Goal: Transaction & Acquisition: Book appointment/travel/reservation

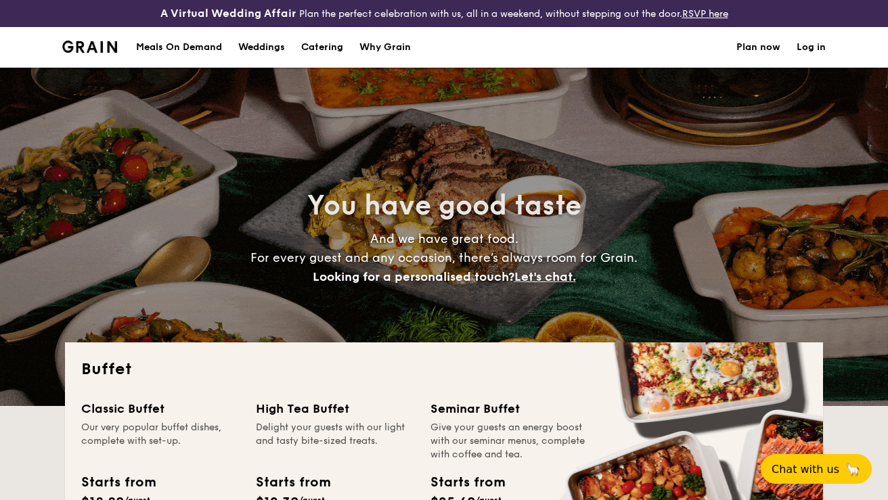
select select
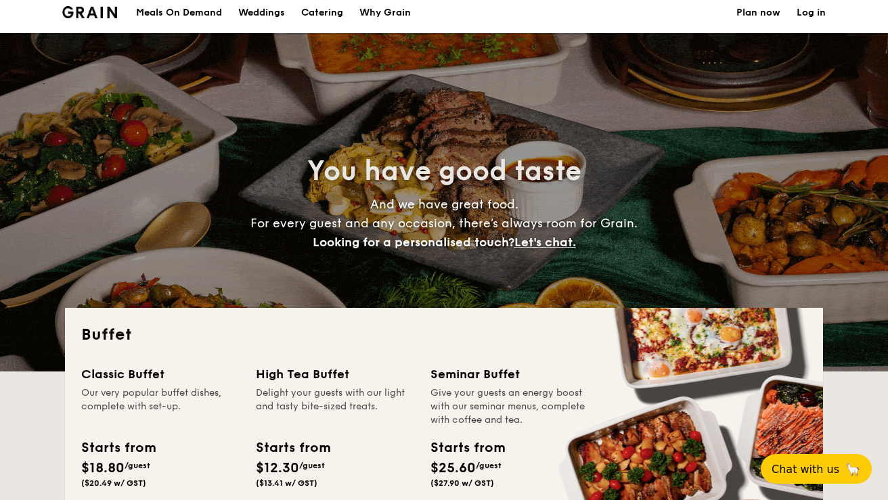
scroll to position [56, 0]
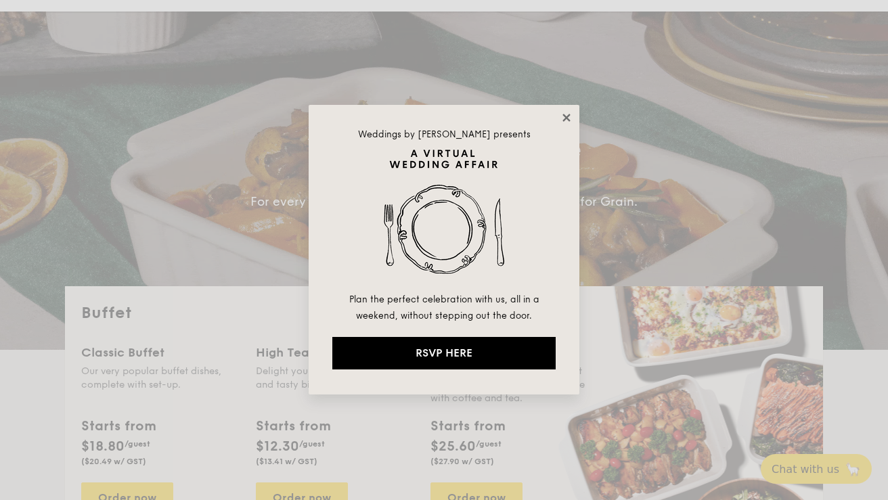
click at [565, 122] on icon at bounding box center [567, 118] width 12 height 12
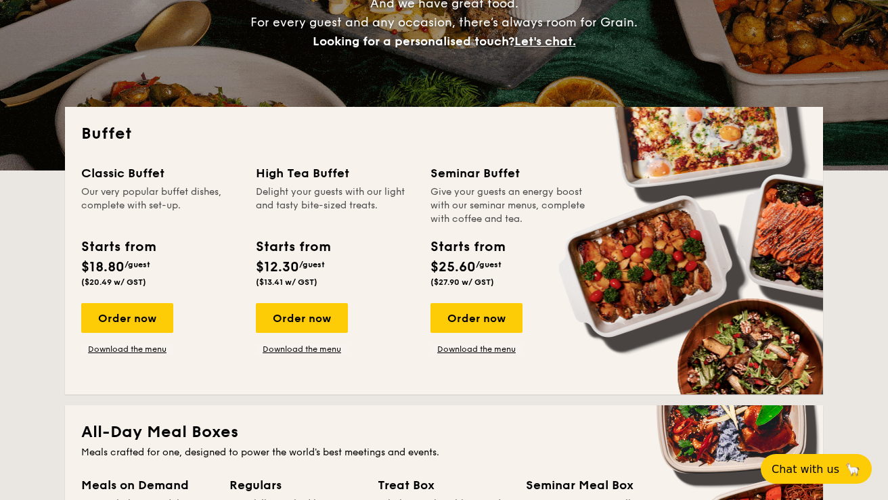
scroll to position [239, 0]
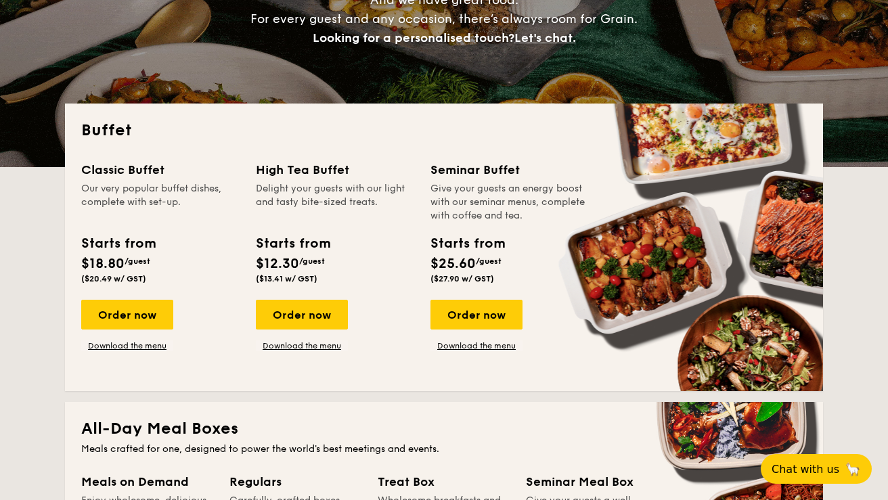
click at [385, 349] on div "Order now Download the menu" at bounding box center [335, 325] width 158 height 51
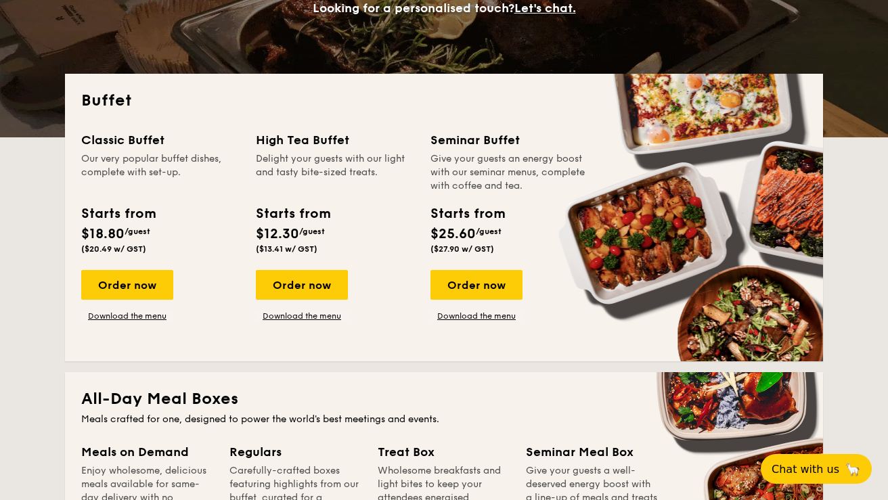
scroll to position [267, 0]
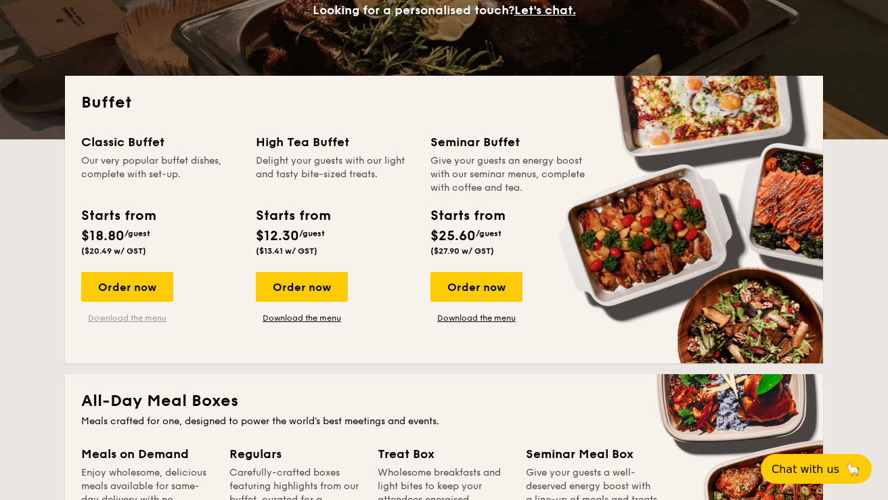
click at [134, 323] on link "Download the menu" at bounding box center [127, 318] width 92 height 11
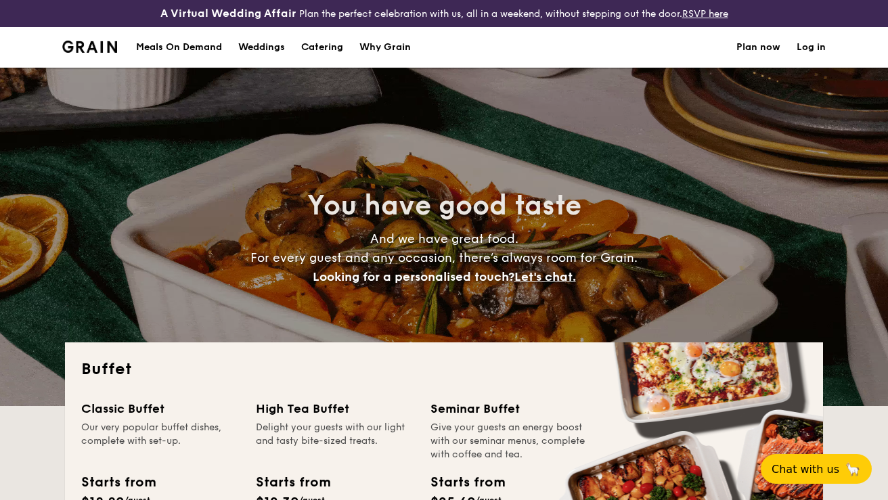
scroll to position [0, 0]
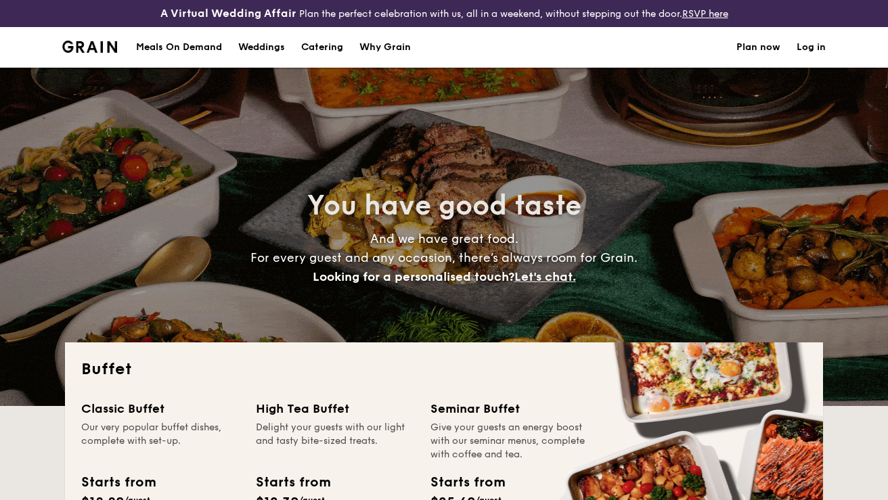
select select
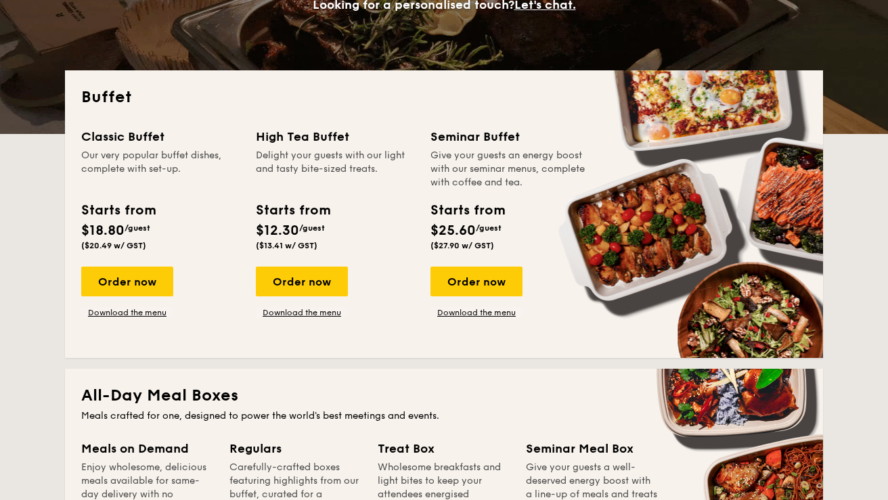
scroll to position [273, 0]
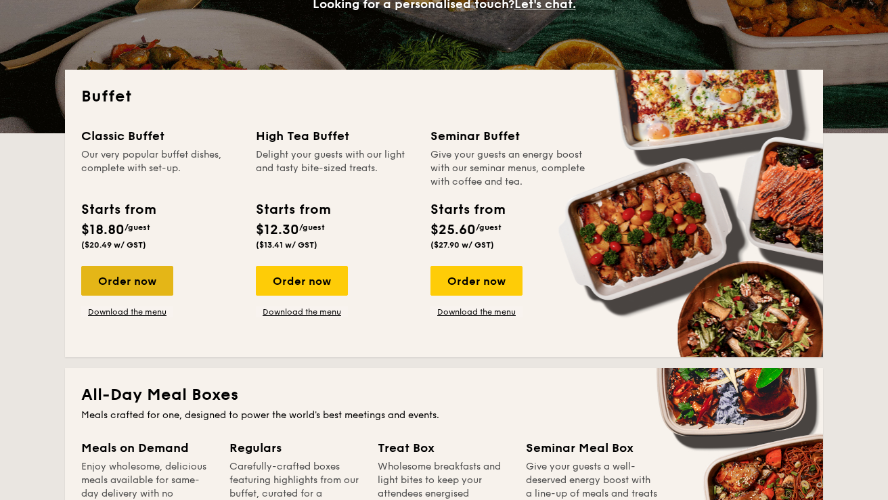
click at [93, 282] on div "Order now" at bounding box center [127, 281] width 92 height 30
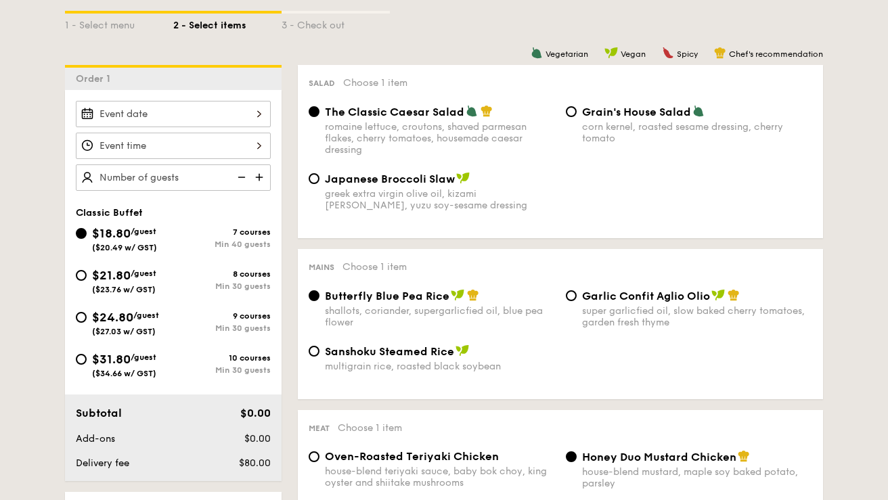
scroll to position [346, 0]
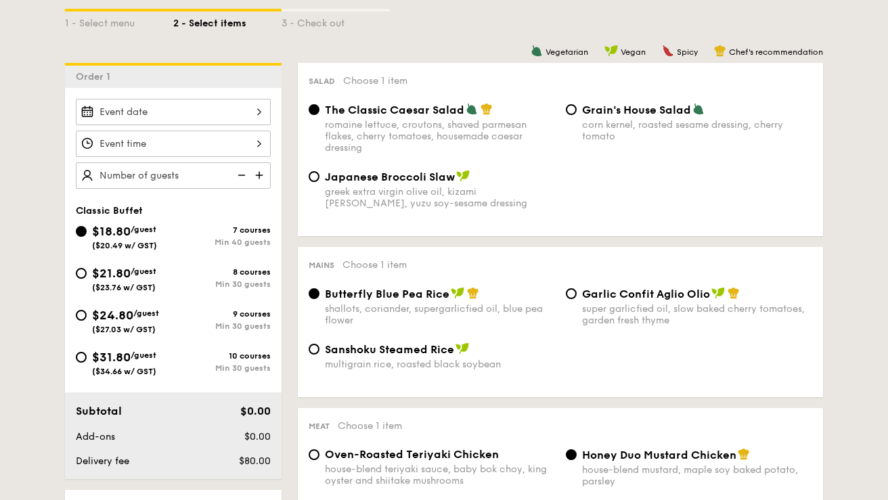
click at [75, 273] on div "$21.80 /guest ($23.76 w/ GST) 8 courses Min 30 guests" at bounding box center [173, 282] width 206 height 37
click at [83, 273] on input "$21.80 /guest ($23.76 w/ GST) 8 courses Min 30 guests" at bounding box center [81, 273] width 11 height 11
radio input "true"
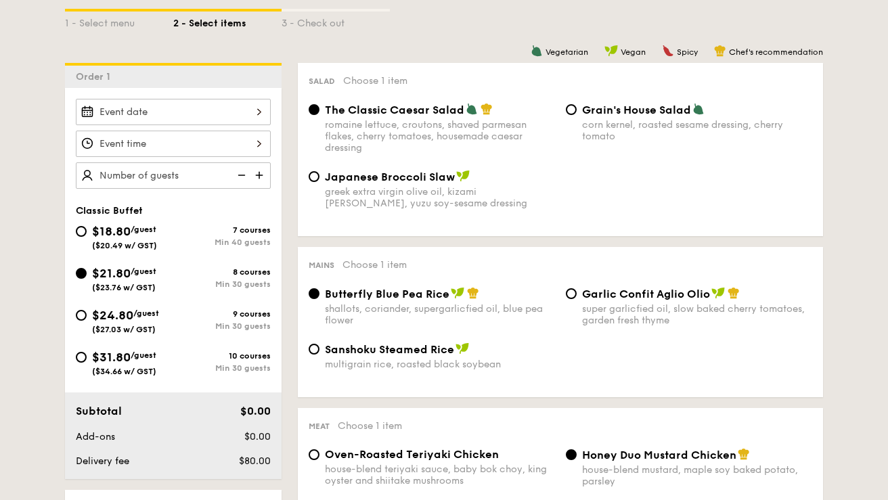
radio input "true"
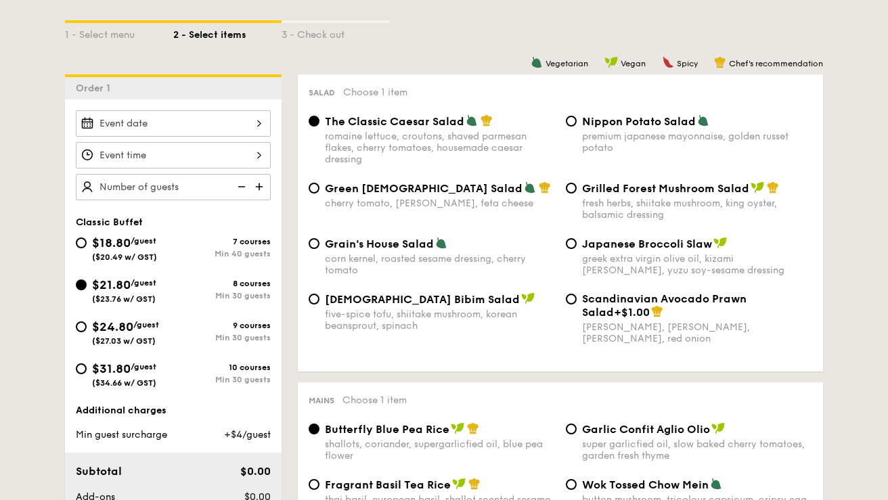
scroll to position [320, 0]
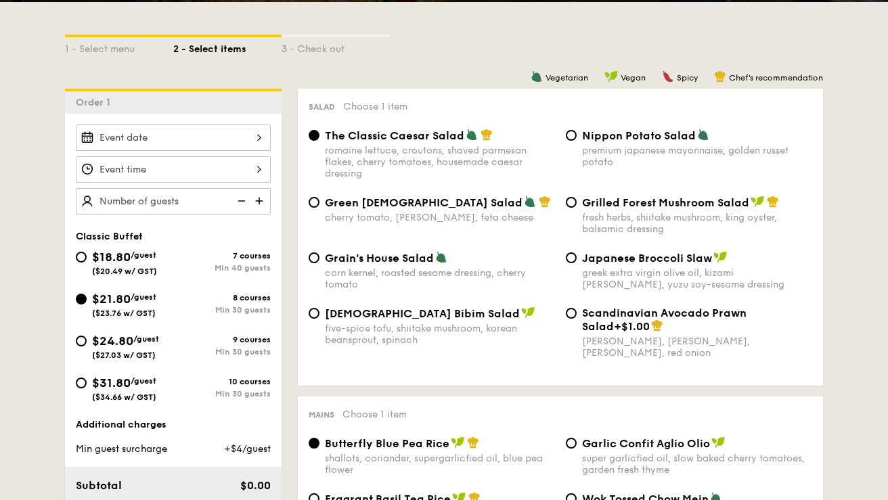
click at [248, 141] on div at bounding box center [173, 138] width 195 height 26
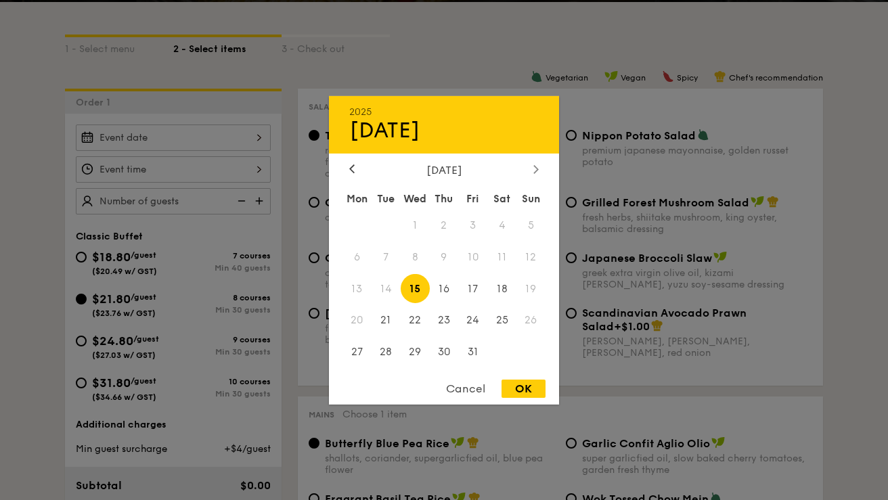
click at [538, 172] on icon at bounding box center [536, 169] width 5 height 9
click at [509, 261] on span "8" at bounding box center [502, 256] width 29 height 29
click at [522, 389] on div "OK" at bounding box center [524, 389] width 44 height 18
type input "Nov 08, 2025"
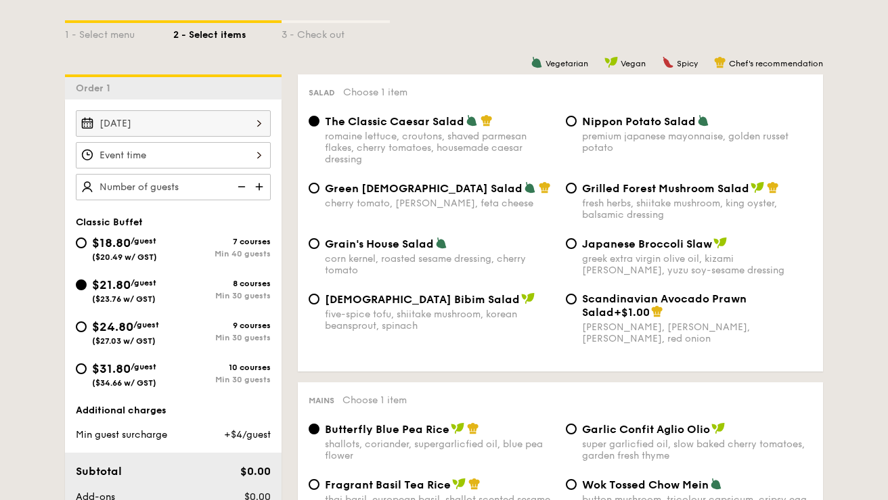
scroll to position [342, 0]
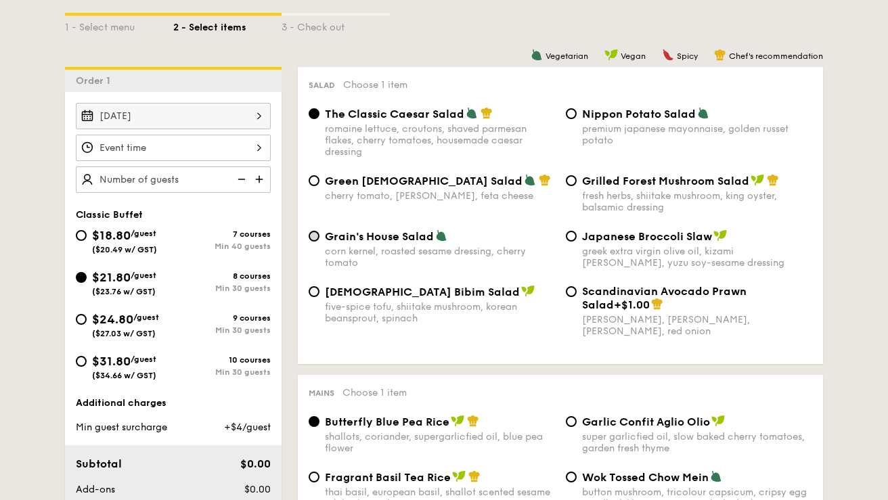
click at [315, 238] on input "Grain's House Salad corn kernel, roasted sesame dressing, cherry tomato" at bounding box center [314, 236] width 11 height 11
radio input "true"
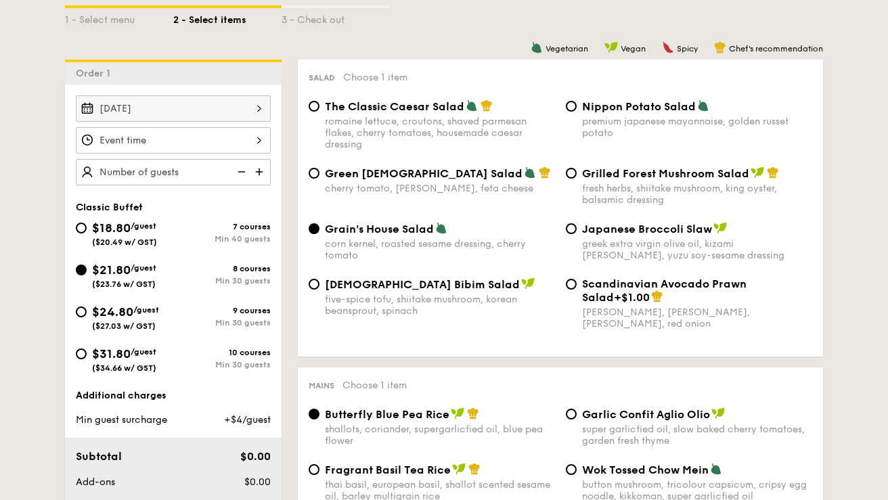
scroll to position [349, 0]
click at [320, 172] on div "Green Goddess Salad cherry tomato, dill, feta cheese" at bounding box center [431, 181] width 257 height 28
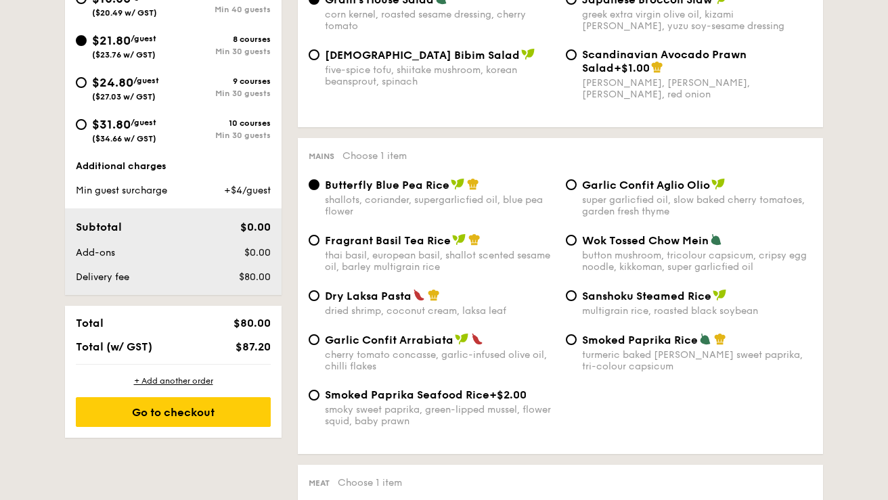
scroll to position [584, 0]
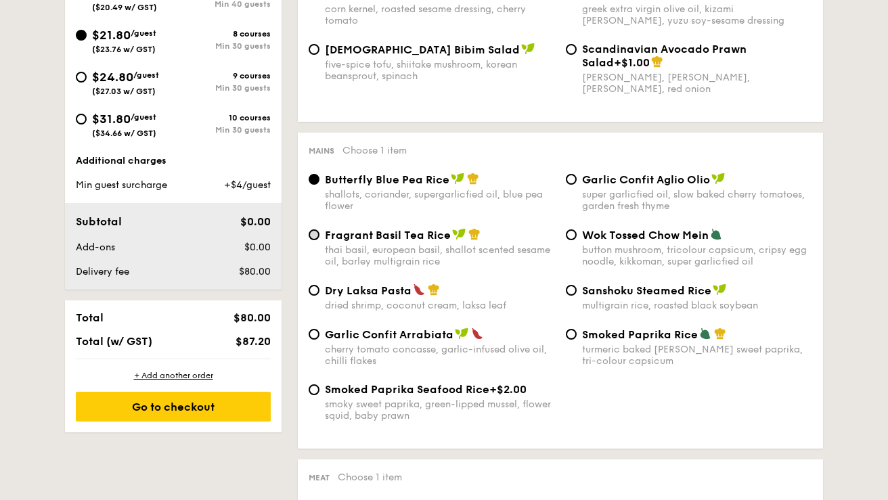
click at [314, 240] on input "Fragrant Basil Tea Rice thai basil, european basil, shallot scented sesame oil,…" at bounding box center [314, 235] width 11 height 11
radio input "true"
click at [313, 167] on div "Mains Choose 1 item Butterfly Blue Pea Rice shallots, coriander, supergarlicfie…" at bounding box center [560, 291] width 525 height 316
click at [314, 181] on input "Butterfly Blue Pea Rice shallots, coriander, supergarlicfied oil, blue pea flow…" at bounding box center [314, 179] width 11 height 11
radio input "true"
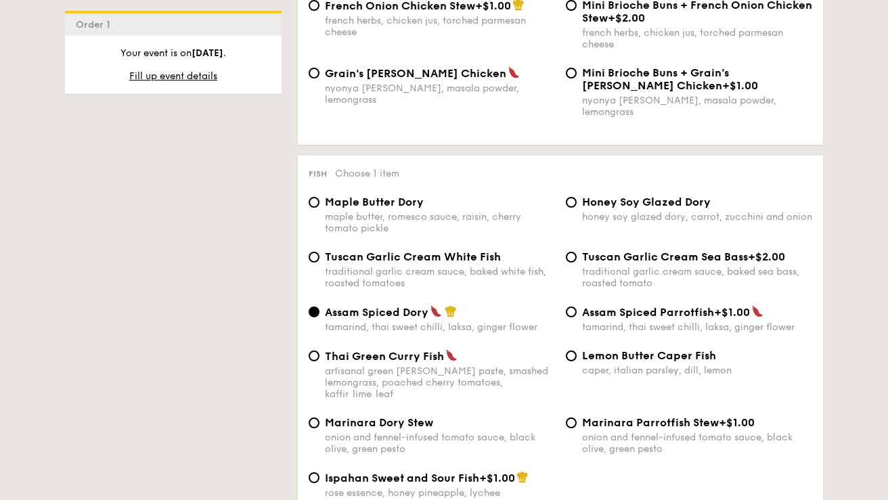
scroll to position [1257, 0]
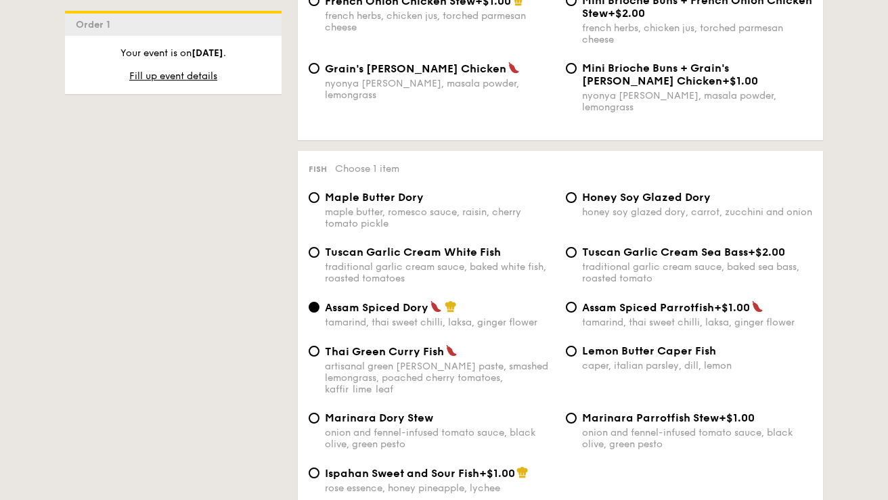
click at [339, 467] on span "Ispahan Sweet and Sour Fish" at bounding box center [402, 473] width 154 height 13
click at [320, 468] on input "Ispahan Sweet and Sour Fish +$1.00 rose essence, honey pineapple, lychee" at bounding box center [314, 473] width 11 height 11
radio input "true"
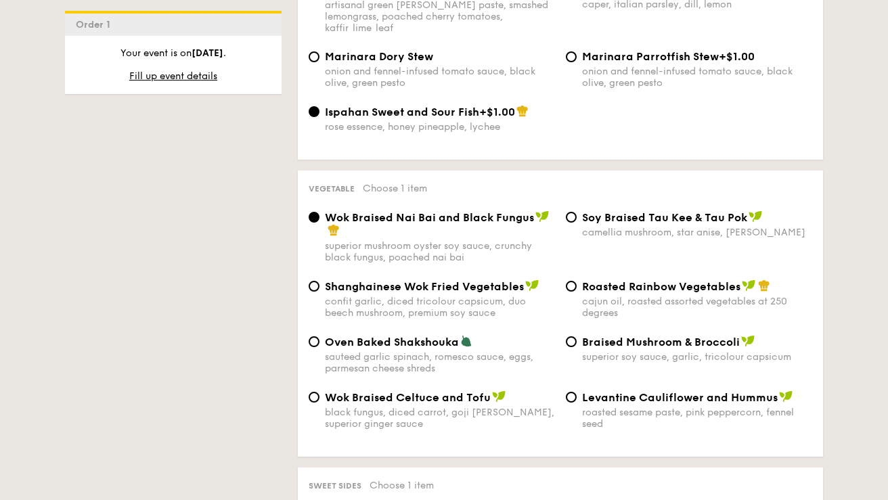
scroll to position [1620, 0]
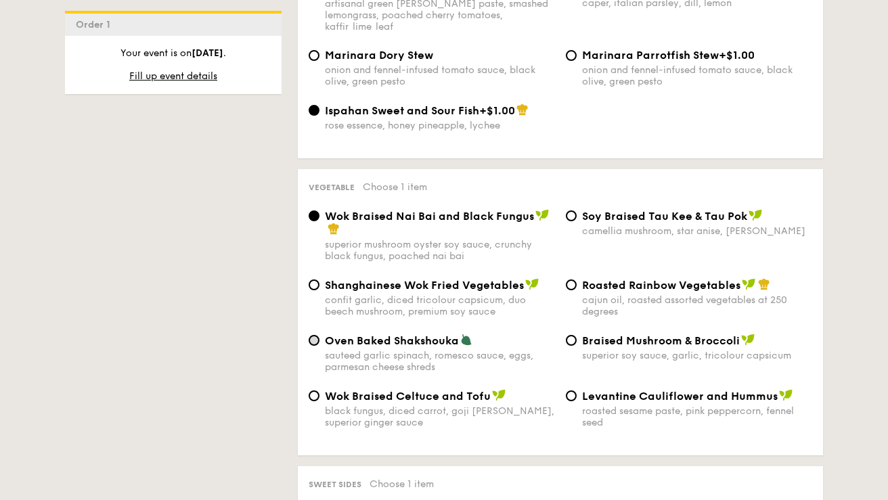
click at [319, 335] on input "Oven Baked Shakshouka sauteed garlic spinach, romesco sauce, eggs, parmesan che…" at bounding box center [314, 340] width 11 height 11
radio input "true"
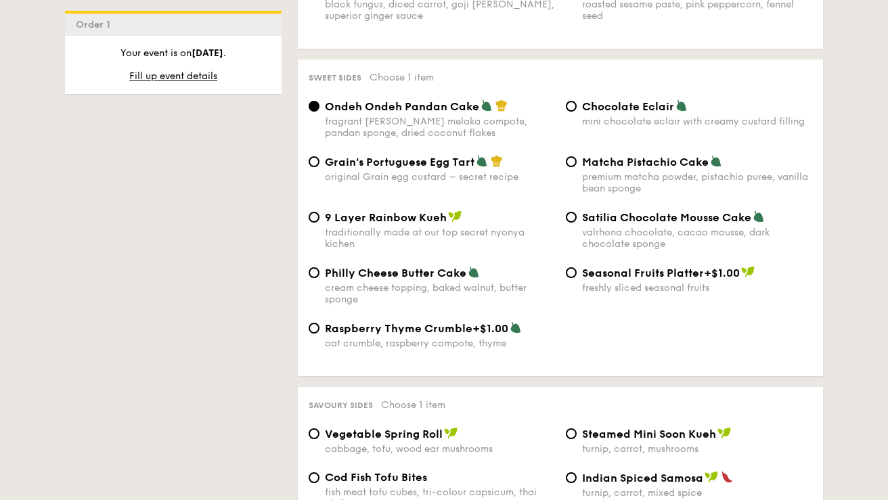
scroll to position [2029, 0]
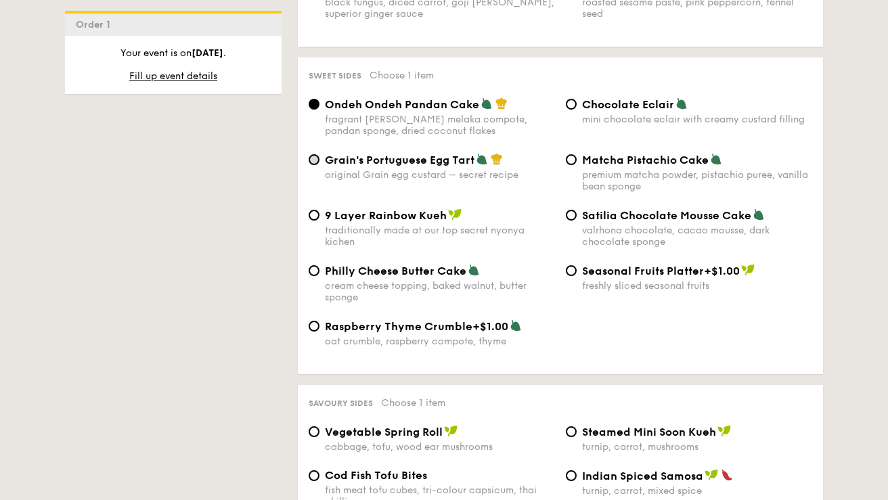
click at [316, 154] on input "Grain's Portuguese Egg Tart original Grain egg custard – secret recipe" at bounding box center [314, 159] width 11 height 11
radio input "true"
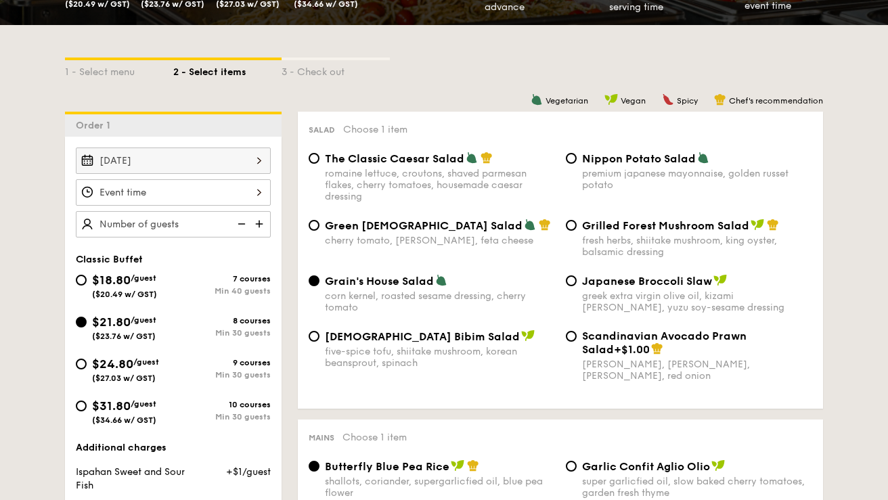
scroll to position [297, 0]
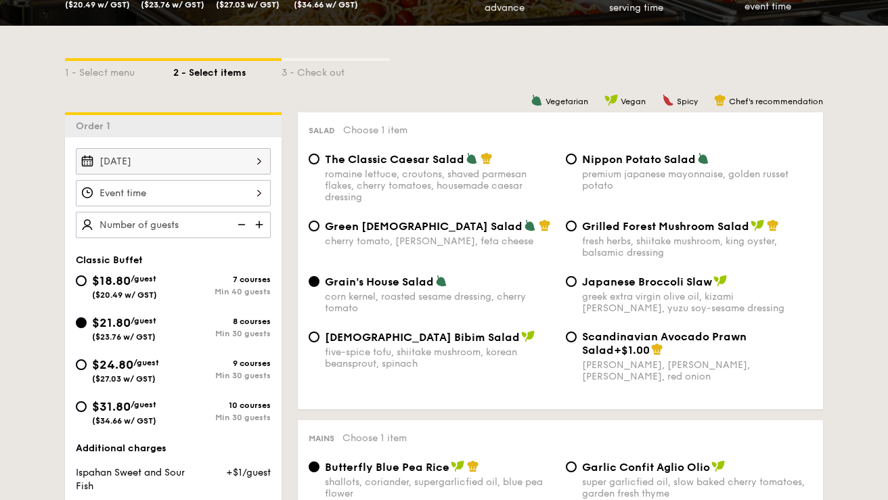
click at [262, 226] on img at bounding box center [261, 225] width 20 height 26
type input "20 guests"
click at [258, 191] on div at bounding box center [173, 193] width 195 height 26
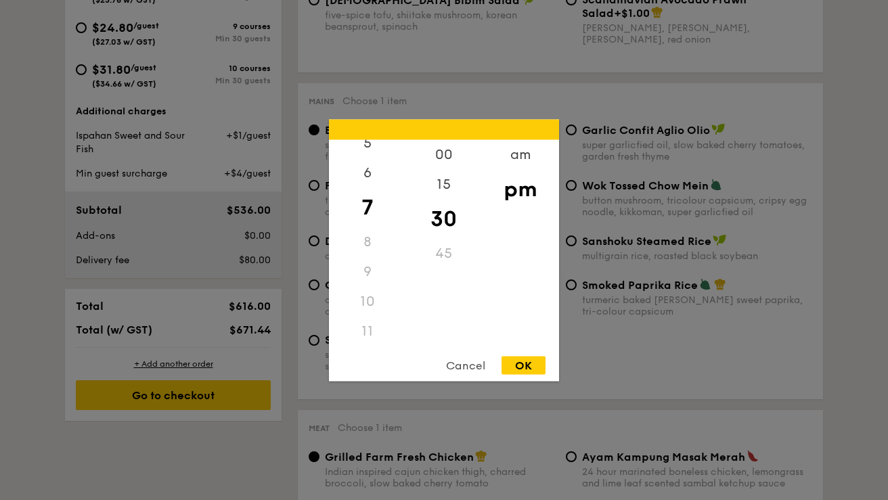
scroll to position [638, 0]
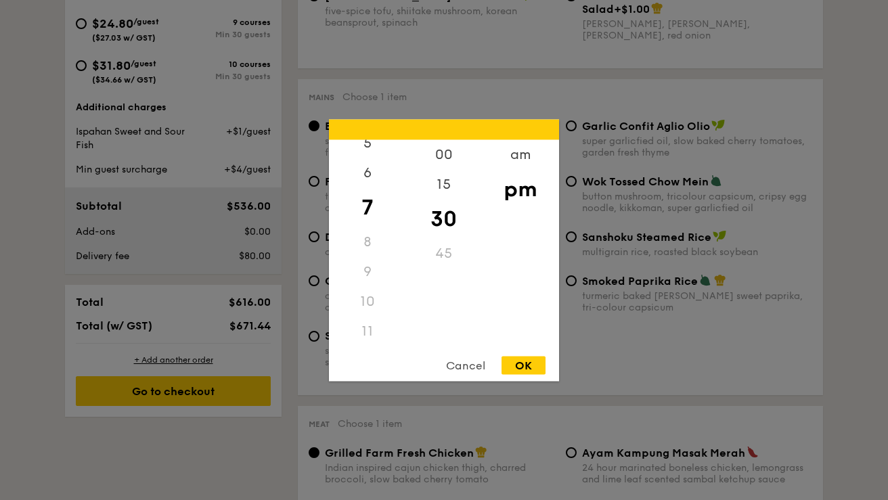
click at [519, 185] on div "pm" at bounding box center [520, 188] width 77 height 39
click at [519, 189] on div "pm" at bounding box center [520, 188] width 77 height 39
click at [379, 156] on div "12" at bounding box center [367, 158] width 77 height 39
click at [445, 154] on div "00" at bounding box center [444, 158] width 77 height 39
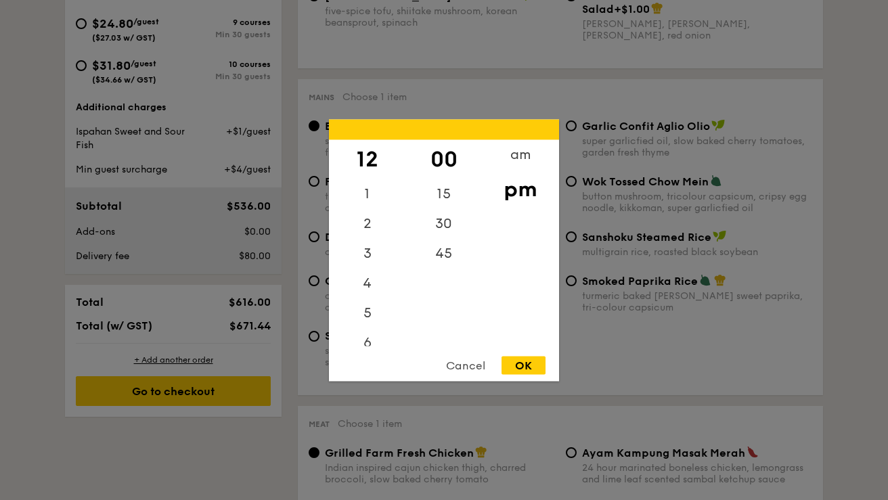
click at [449, 157] on div "00" at bounding box center [444, 158] width 77 height 39
click at [530, 370] on div "OK" at bounding box center [524, 365] width 44 height 18
type input "12:00PM"
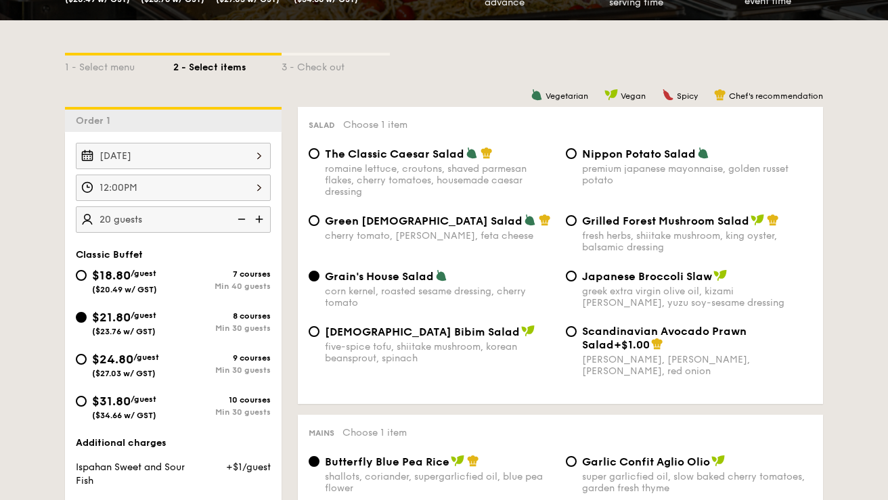
scroll to position [297, 0]
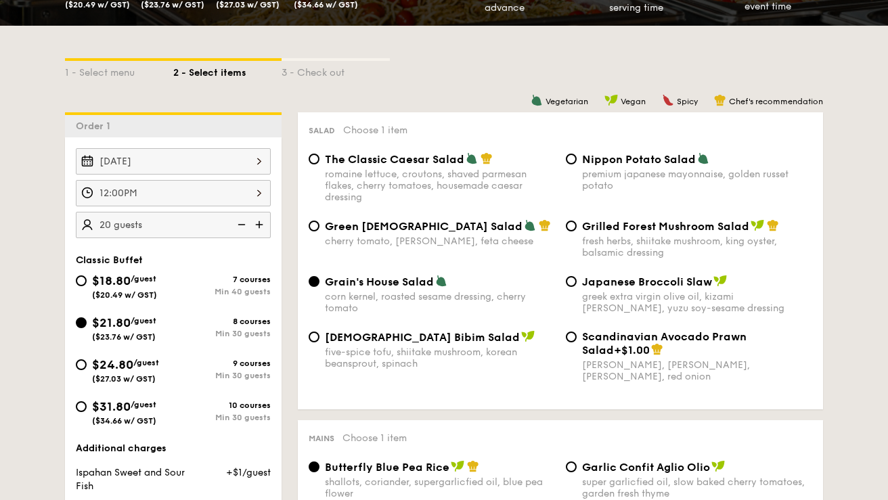
click at [263, 225] on img at bounding box center [261, 225] width 20 height 26
click at [242, 223] on img at bounding box center [240, 225] width 20 height 26
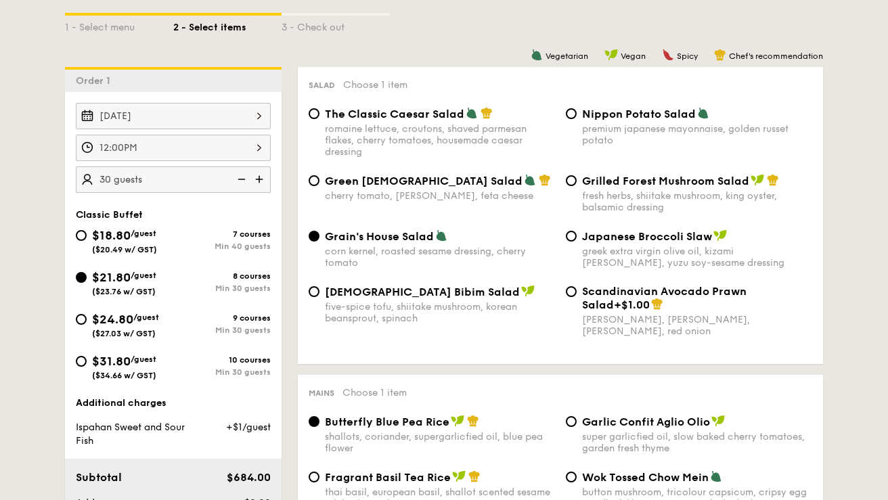
scroll to position [267, 0]
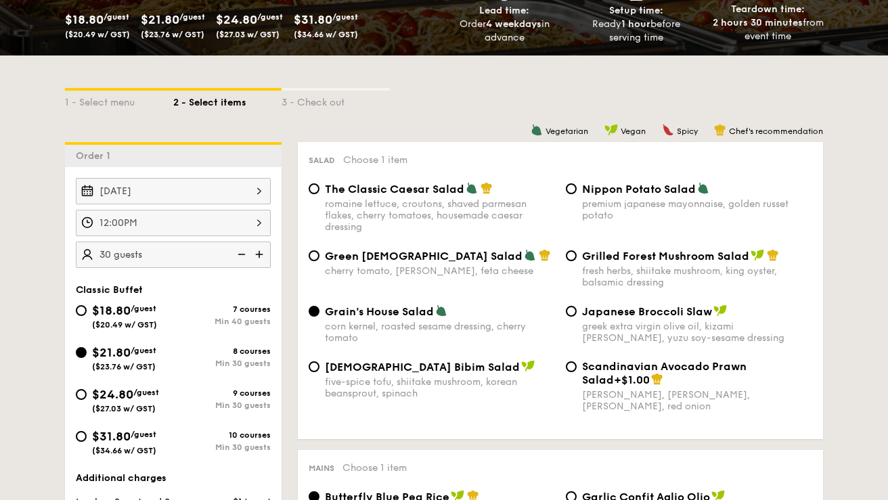
click at [242, 255] on img at bounding box center [240, 255] width 20 height 26
type input "20 guests"
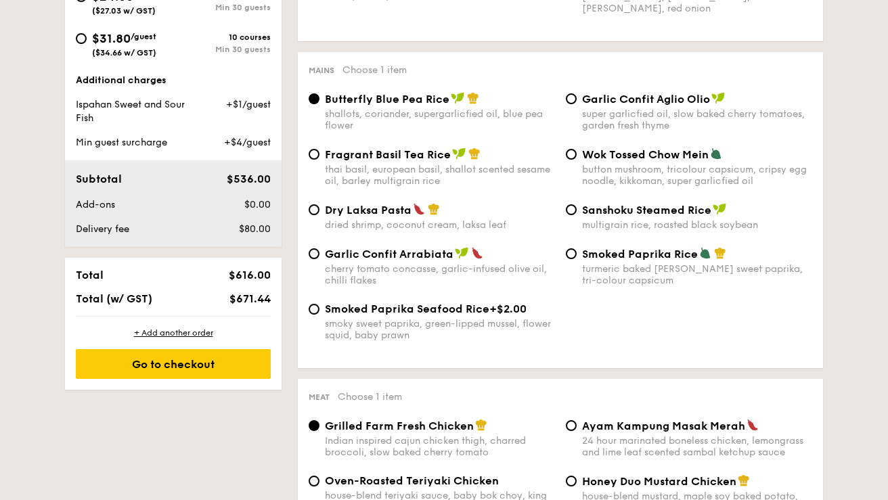
scroll to position [666, 0]
